Goal: Task Accomplishment & Management: Use online tool/utility

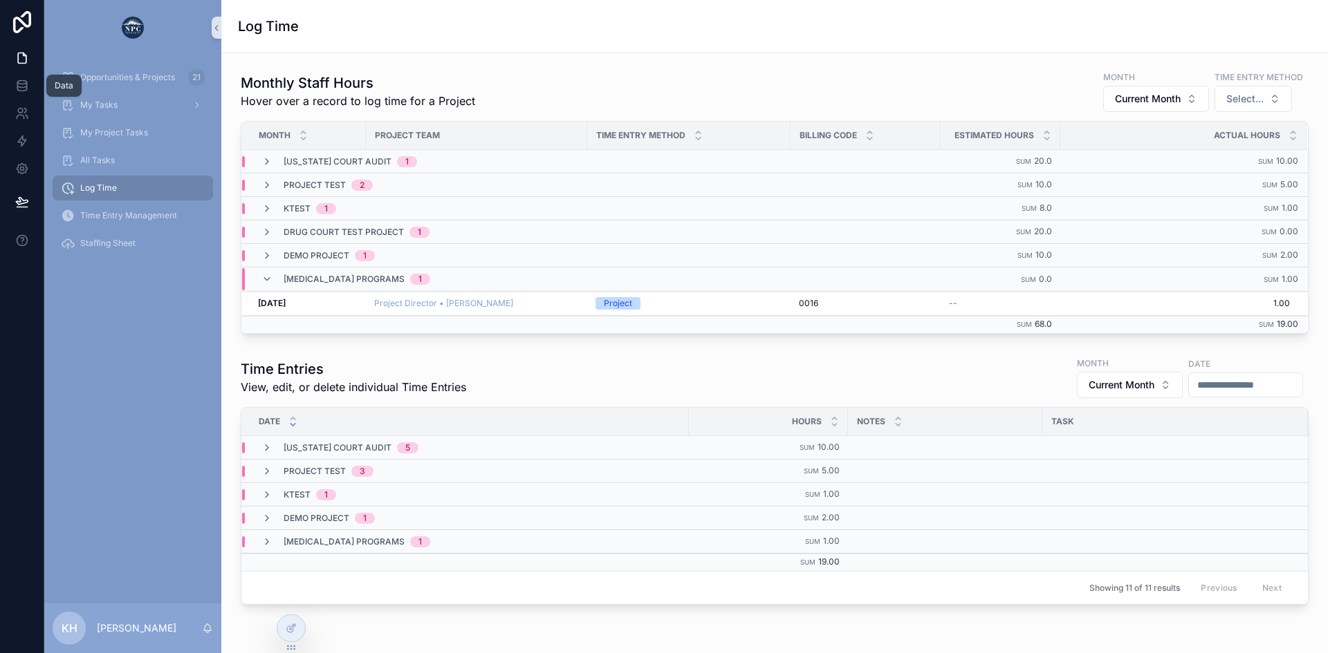
scroll to position [68, 0]
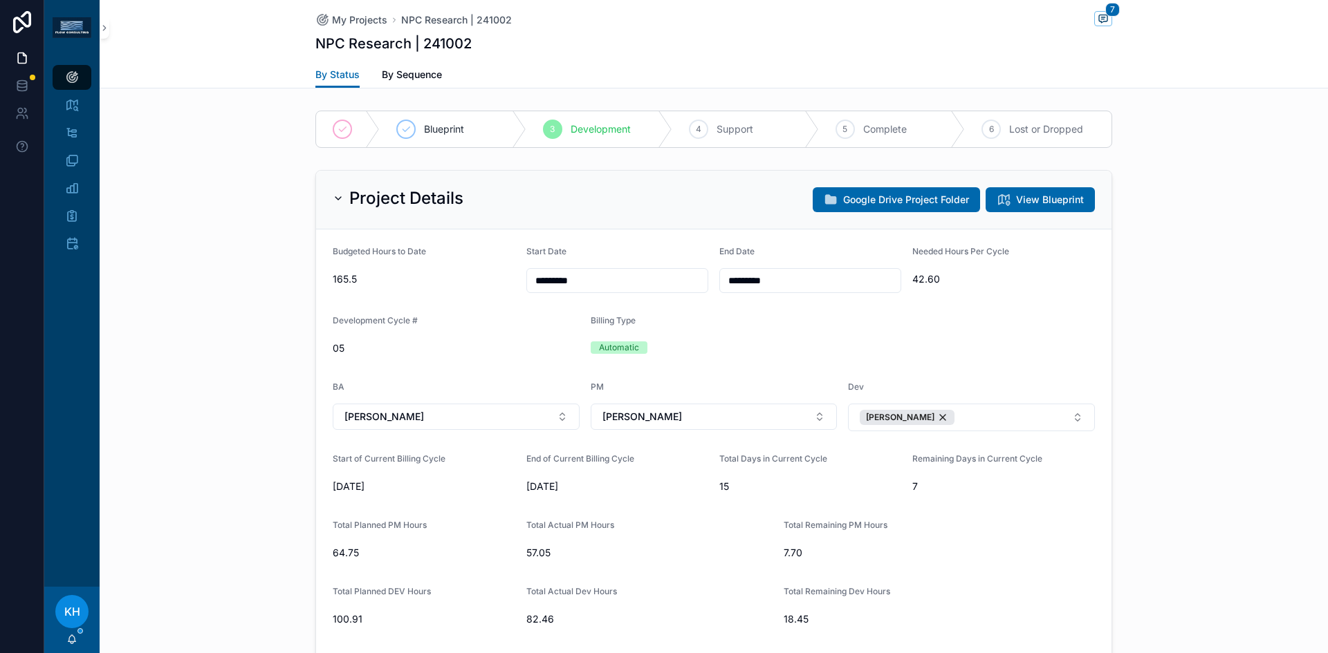
scroll to position [199, 0]
